Goal: Information Seeking & Learning: Learn about a topic

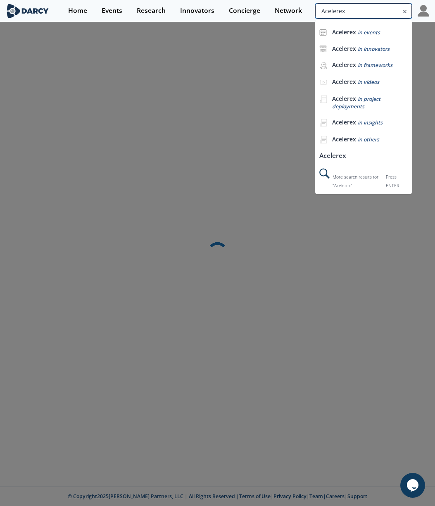
click at [355, 8] on input "Acelerex" at bounding box center [363, 10] width 97 height 15
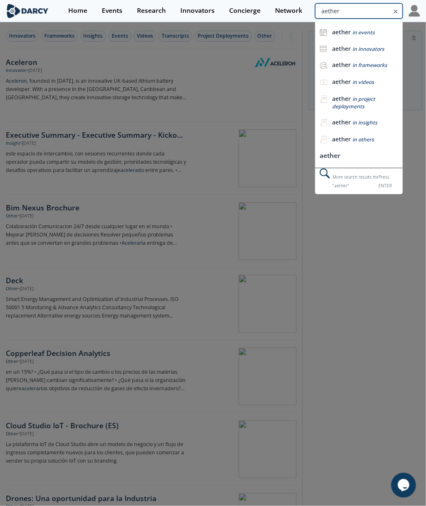
type input "aether"
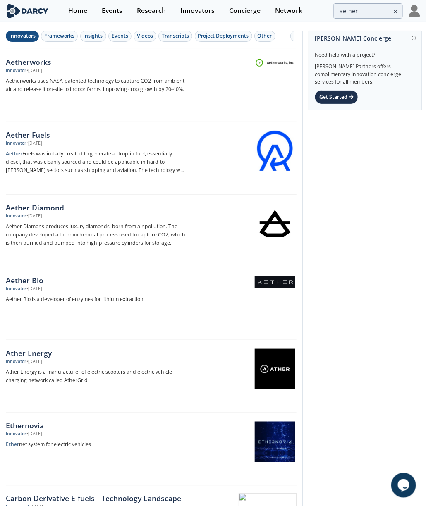
click at [29, 38] on div "Innovators" at bounding box center [22, 35] width 26 height 7
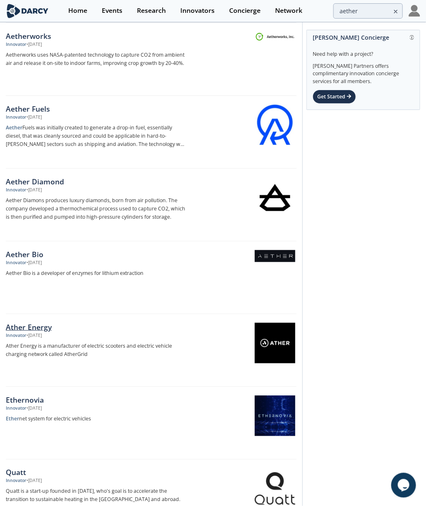
scroll to position [27, 0]
